Goal: Submit feedback/report problem: Provide input to the site owners about the experience or issues

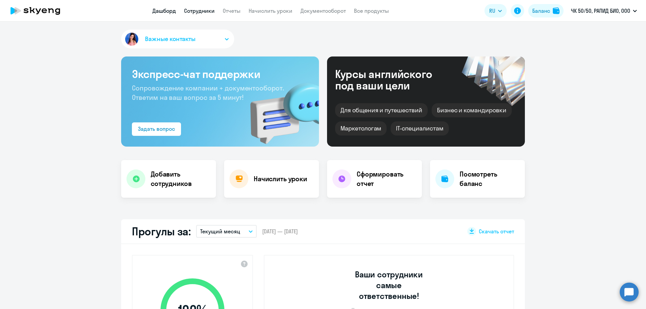
click at [211, 10] on link "Сотрудники" at bounding box center [199, 10] width 31 height 7
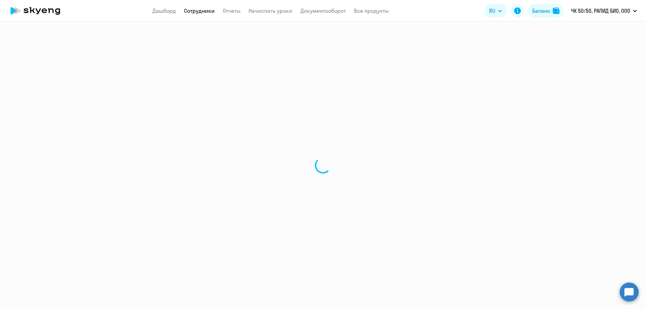
select select "30"
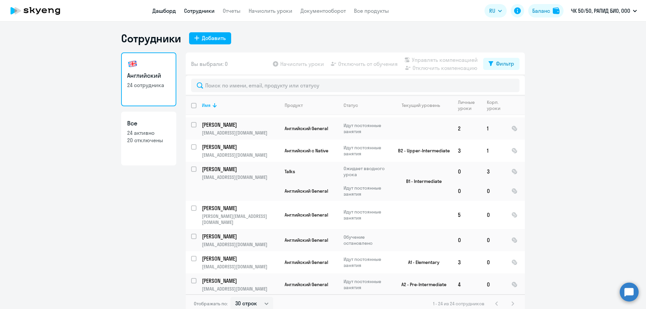
click at [173, 8] on link "Дашборд" at bounding box center [164, 10] width 24 height 7
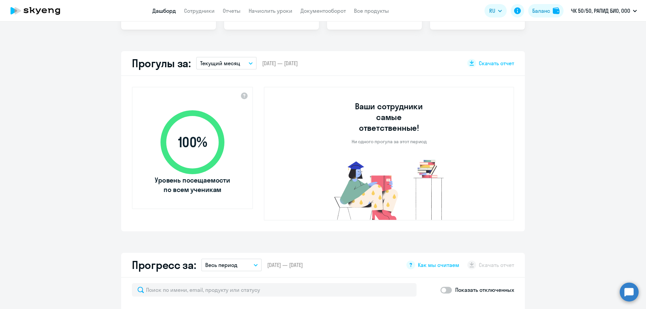
scroll to position [336, 0]
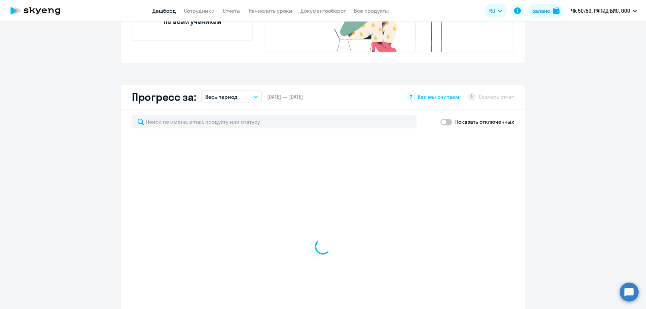
select select "30"
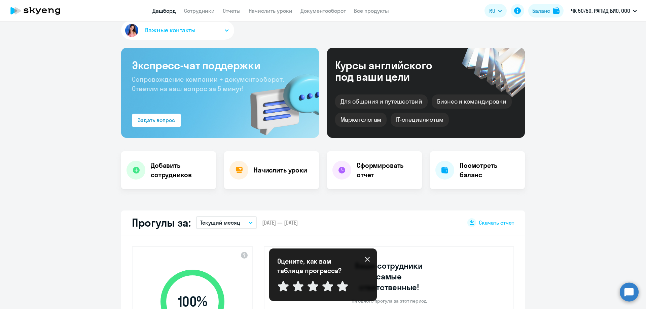
scroll to position [0, 0]
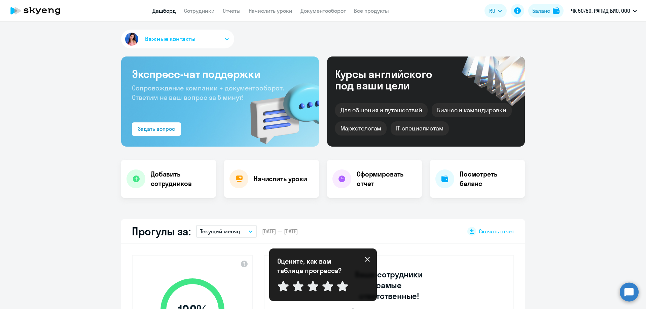
click at [203, 15] on app-header "Дашборд Сотрудники Отчеты Начислить уроки Документооборот Все продукты Дашборд …" at bounding box center [323, 11] width 646 height 22
click at [204, 14] on app-menu-item-link "Сотрудники" at bounding box center [199, 11] width 31 height 8
click at [204, 11] on link "Сотрудники" at bounding box center [199, 10] width 31 height 7
select select "30"
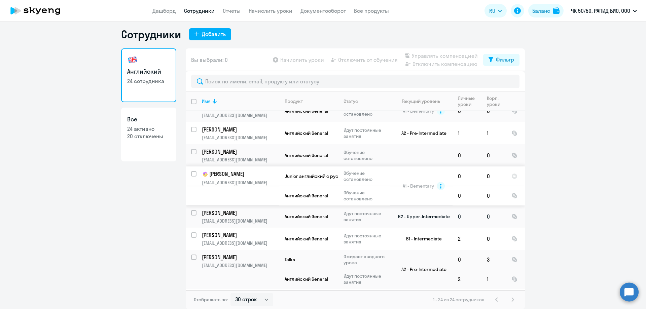
scroll to position [101, 0]
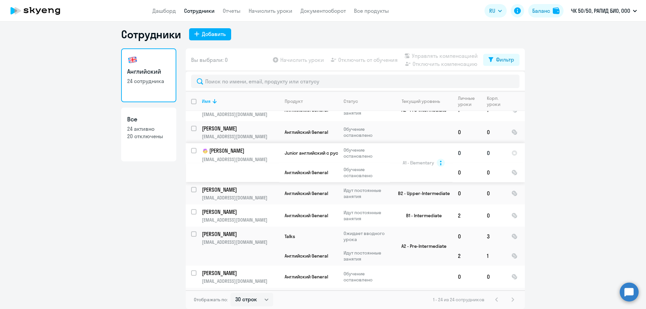
click at [203, 151] on img at bounding box center [205, 151] width 7 height 7
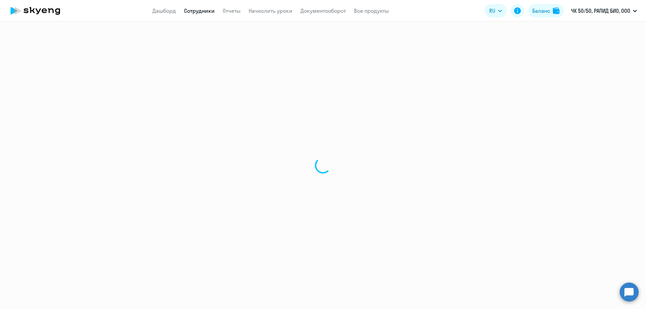
select select "english"
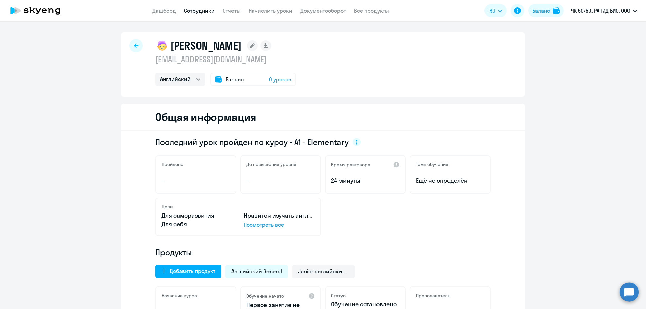
click at [131, 44] on div at bounding box center [135, 45] width 13 height 13
select select "30"
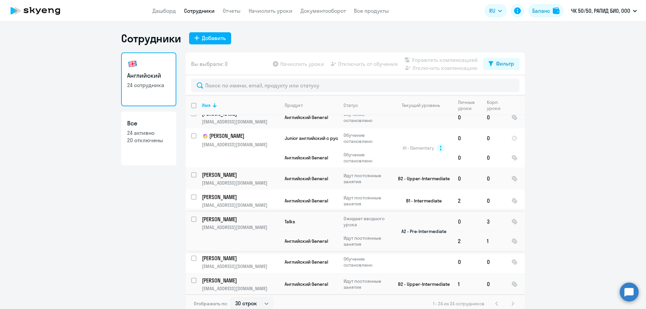
scroll to position [118, 0]
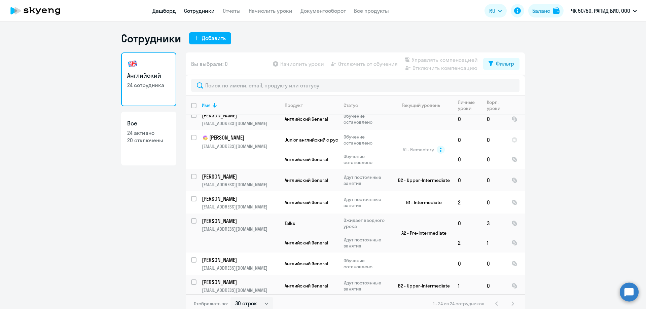
click at [169, 9] on link "Дашборд" at bounding box center [164, 10] width 24 height 7
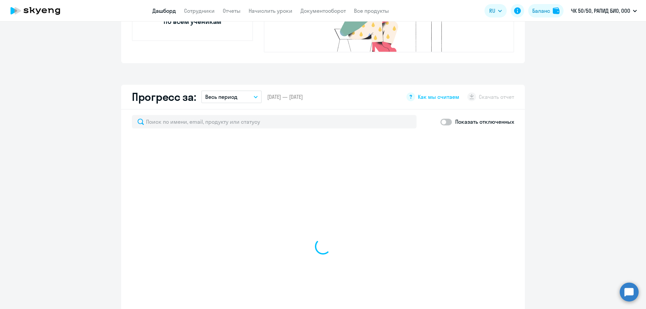
scroll to position [370, 0]
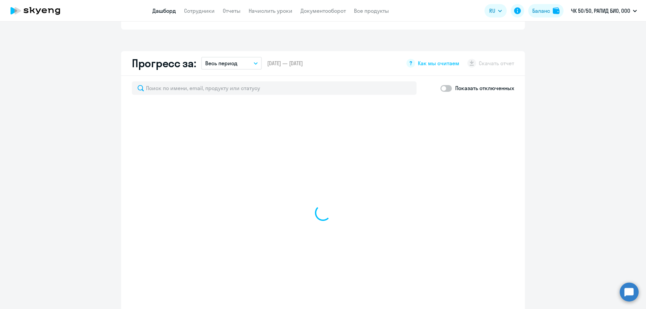
select select "30"
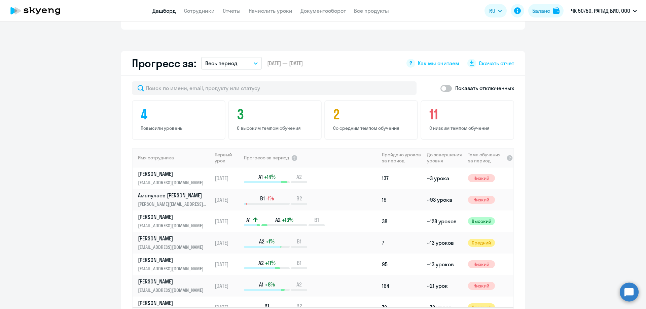
click at [248, 57] on button "Весь период" at bounding box center [231, 63] width 61 height 13
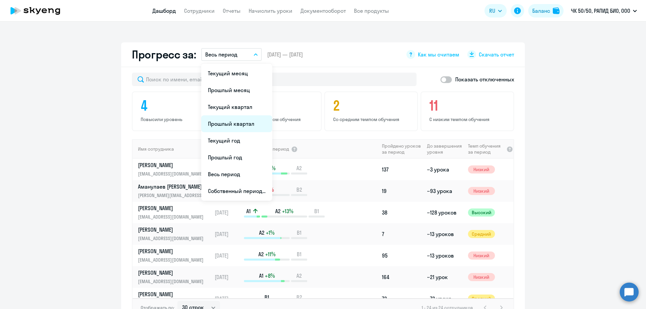
scroll to position [404, 0]
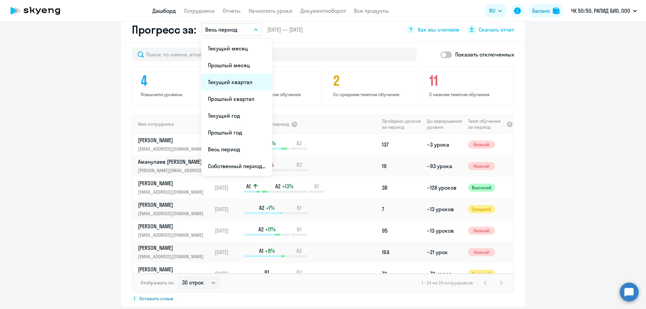
click at [239, 74] on li "Текущий квартал" at bounding box center [236, 82] width 71 height 17
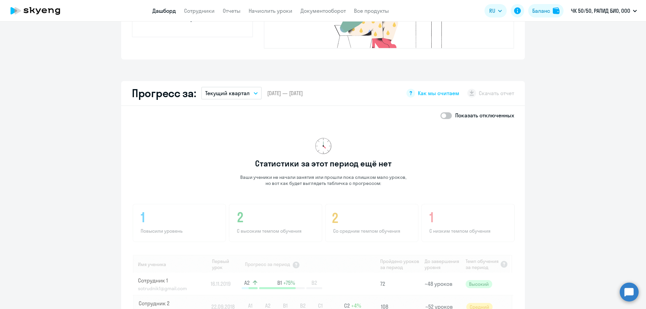
scroll to position [336, 0]
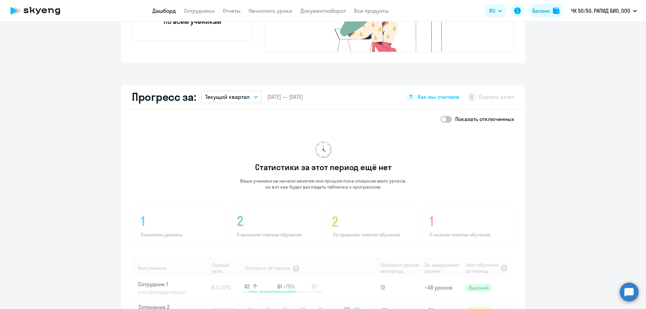
click at [244, 93] on p "Текущий квартал" at bounding box center [227, 97] width 44 height 8
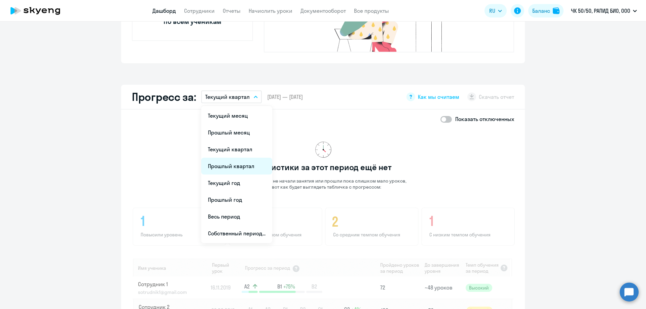
click at [232, 158] on li "Прошлый квартал" at bounding box center [236, 166] width 71 height 17
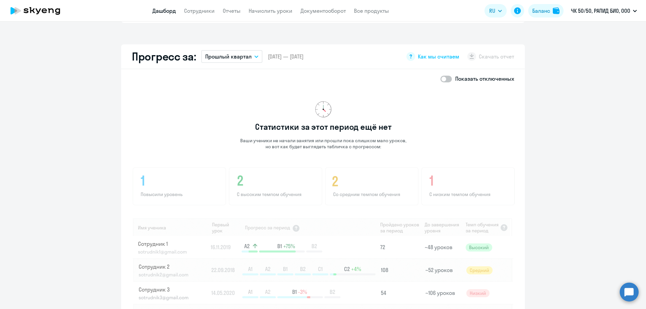
scroll to position [366, 0]
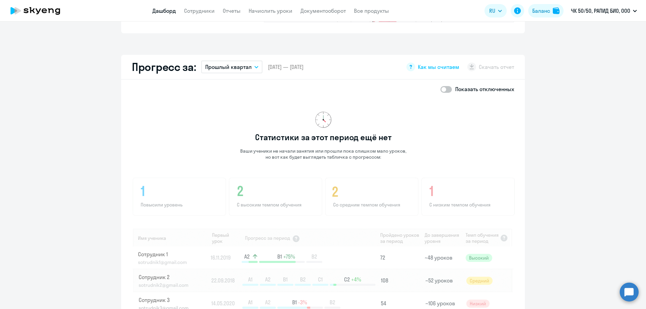
click at [244, 63] on p "Прошлый квартал" at bounding box center [228, 67] width 46 height 8
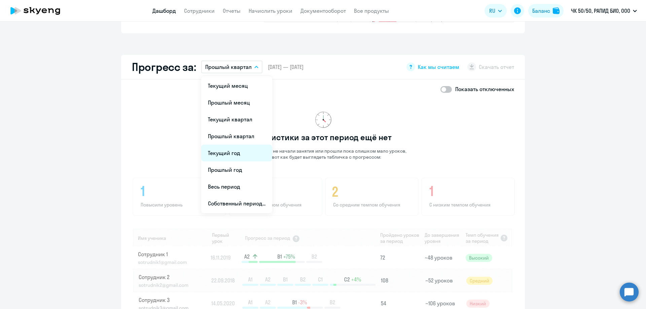
click at [231, 145] on li "Текущий год" at bounding box center [236, 153] width 71 height 17
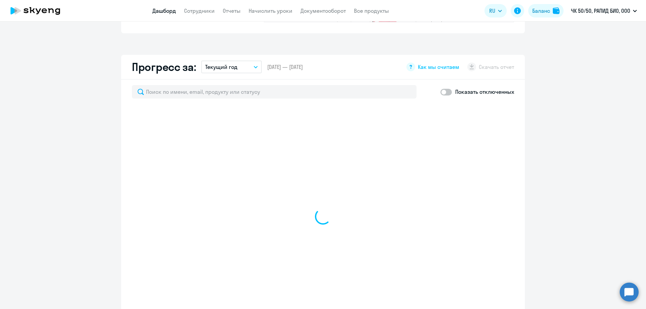
select select "30"
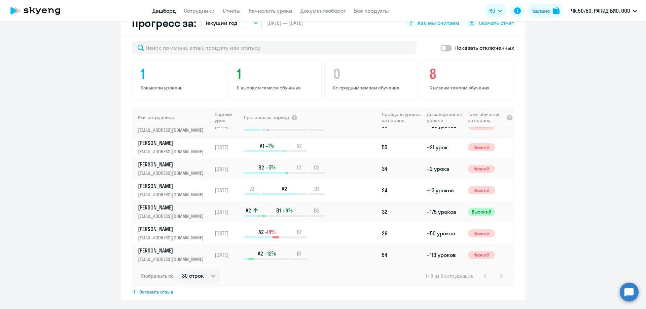
scroll to position [54, 0]
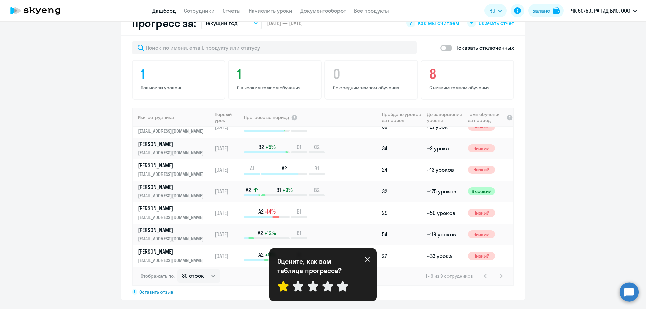
click at [282, 285] on icon at bounding box center [283, 286] width 11 height 10
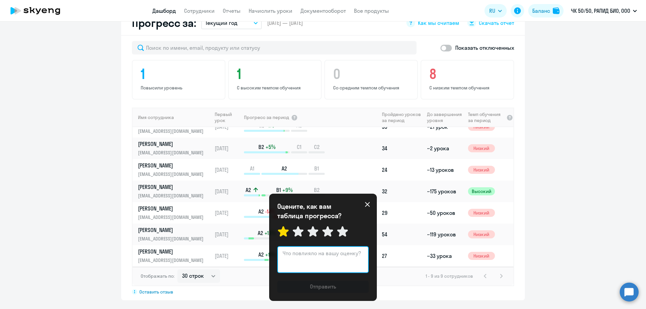
click at [309, 252] on textarea at bounding box center [323, 259] width 92 height 27
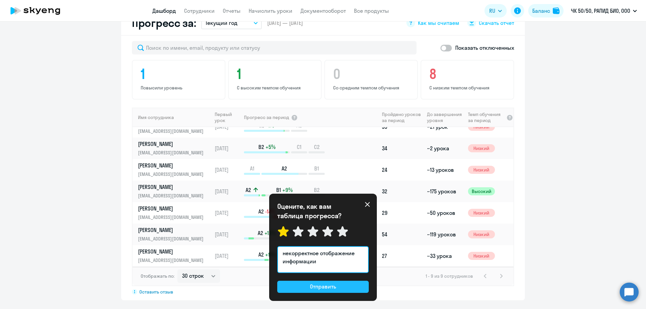
type textarea "некорректное отображение информации"
click at [330, 286] on div "Отправить" at bounding box center [323, 287] width 26 height 8
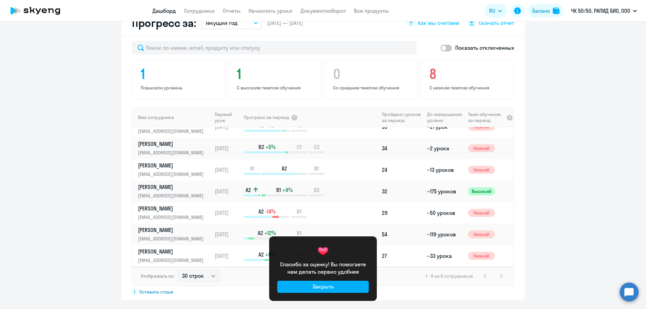
click at [340, 287] on button "Закрыть" at bounding box center [323, 287] width 92 height 12
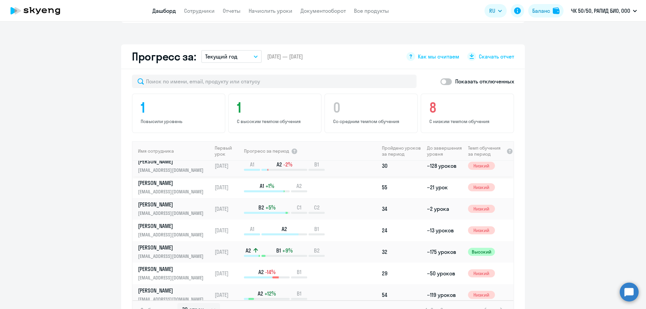
scroll to position [0, 0]
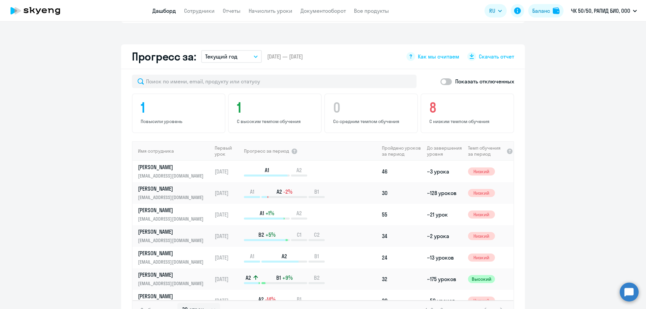
click at [256, 50] on button "Текущий год" at bounding box center [231, 56] width 61 height 13
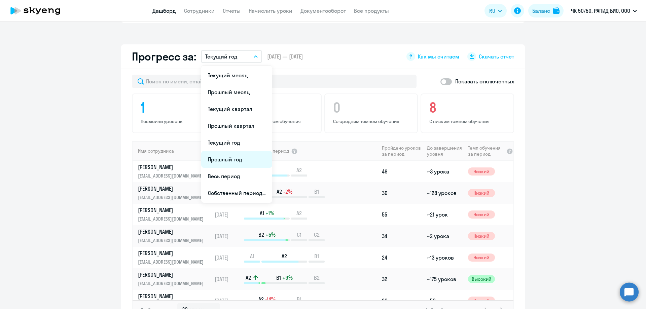
click at [232, 153] on li "Прошлый год" at bounding box center [236, 159] width 71 height 17
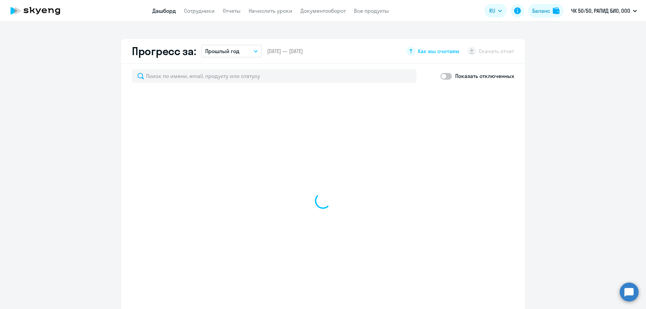
scroll to position [377, 0]
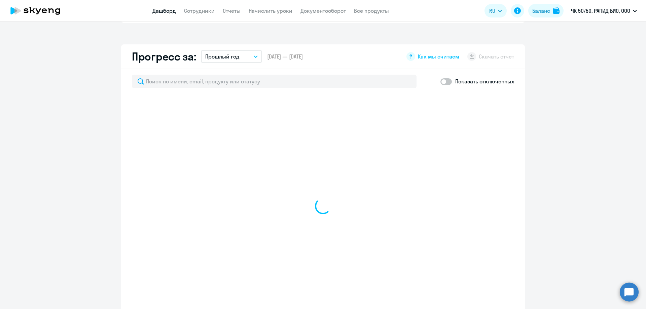
click at [254, 56] on icon "button" at bounding box center [255, 57] width 3 height 2
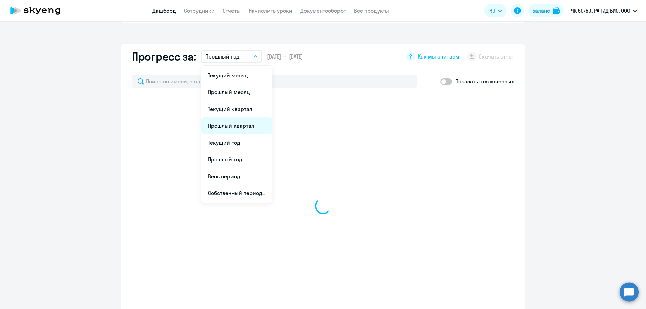
select select "30"
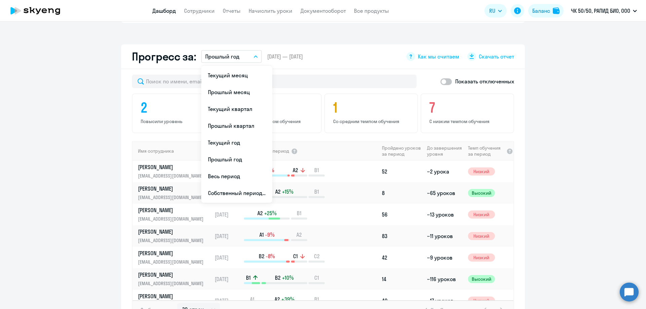
click at [110, 141] on app-progress-dashboard "Прогресс за: Прошлый год Текущий месяц Прошлый месяц Текущий квартал [GEOGRAPHI…" at bounding box center [323, 189] width 646 height 290
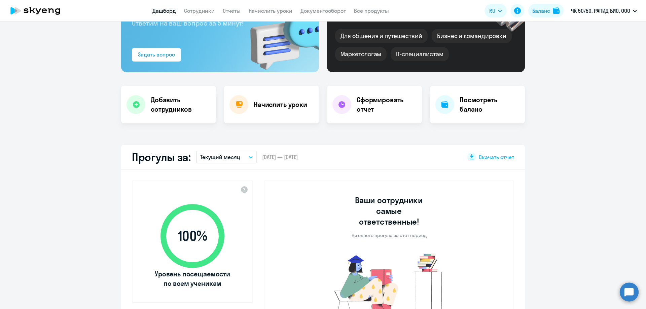
scroll to position [0, 0]
